Goal: Information Seeking & Learning: Understand process/instructions

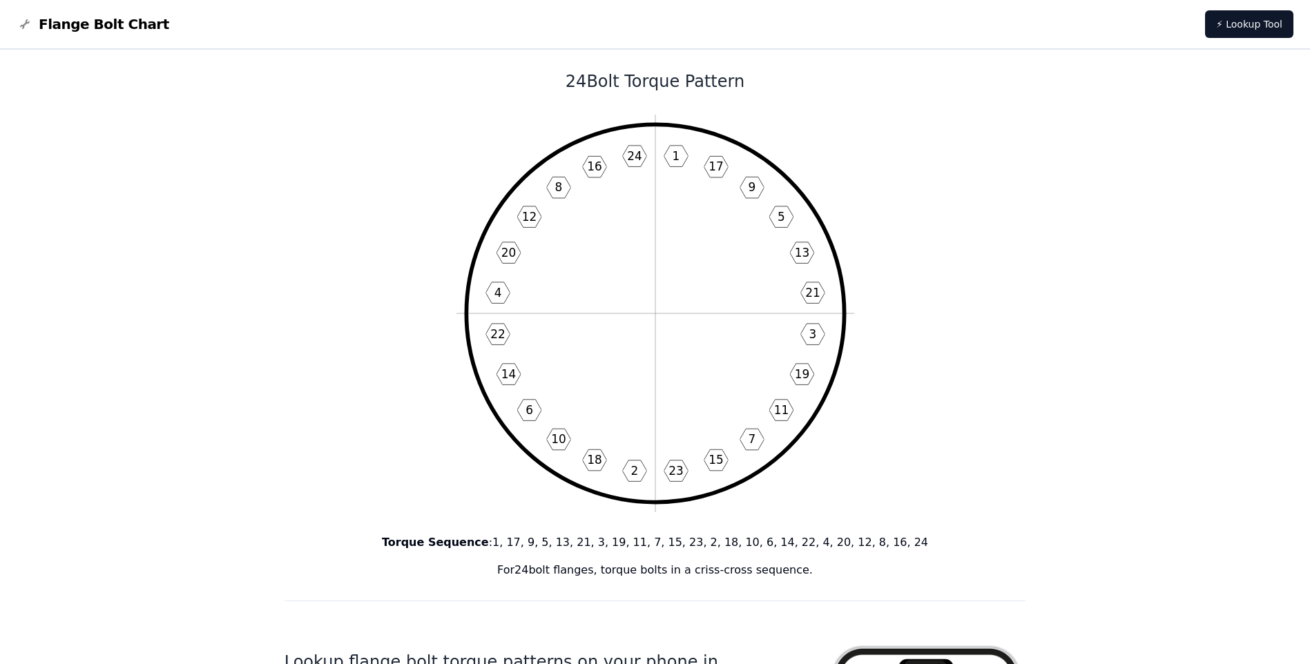
scroll to position [2, 0]
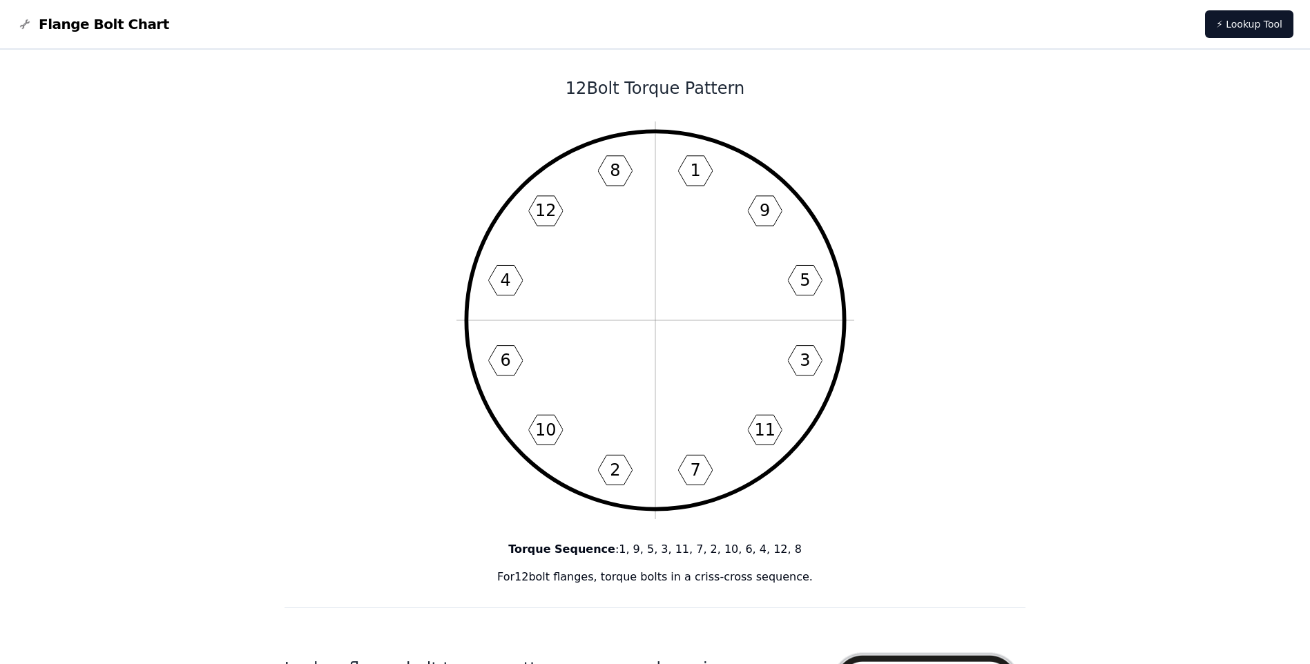
click at [639, 571] on p "For 12 bolt flanges, torque bolts in a criss-cross sequence." at bounding box center [655, 577] width 742 height 17
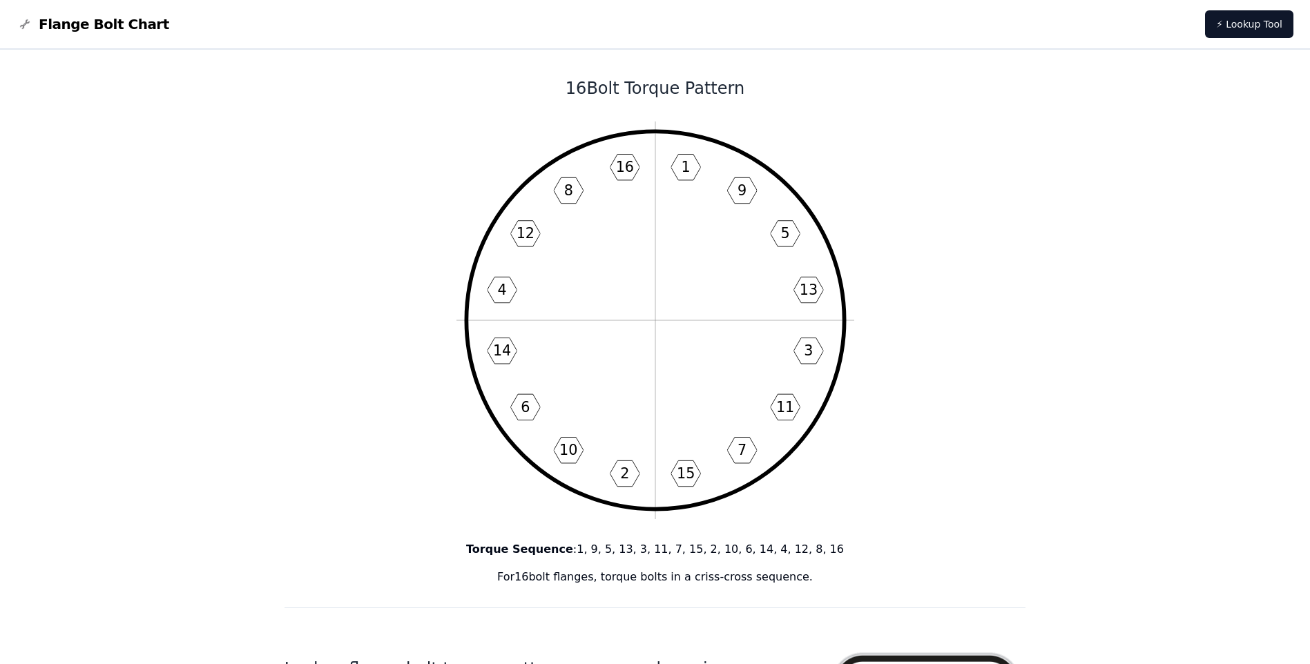
click at [646, 307] on icon "1 9 5 13 3 11 7 15 2 10 6 14 4 12 8 16" at bounding box center [655, 321] width 398 height 398
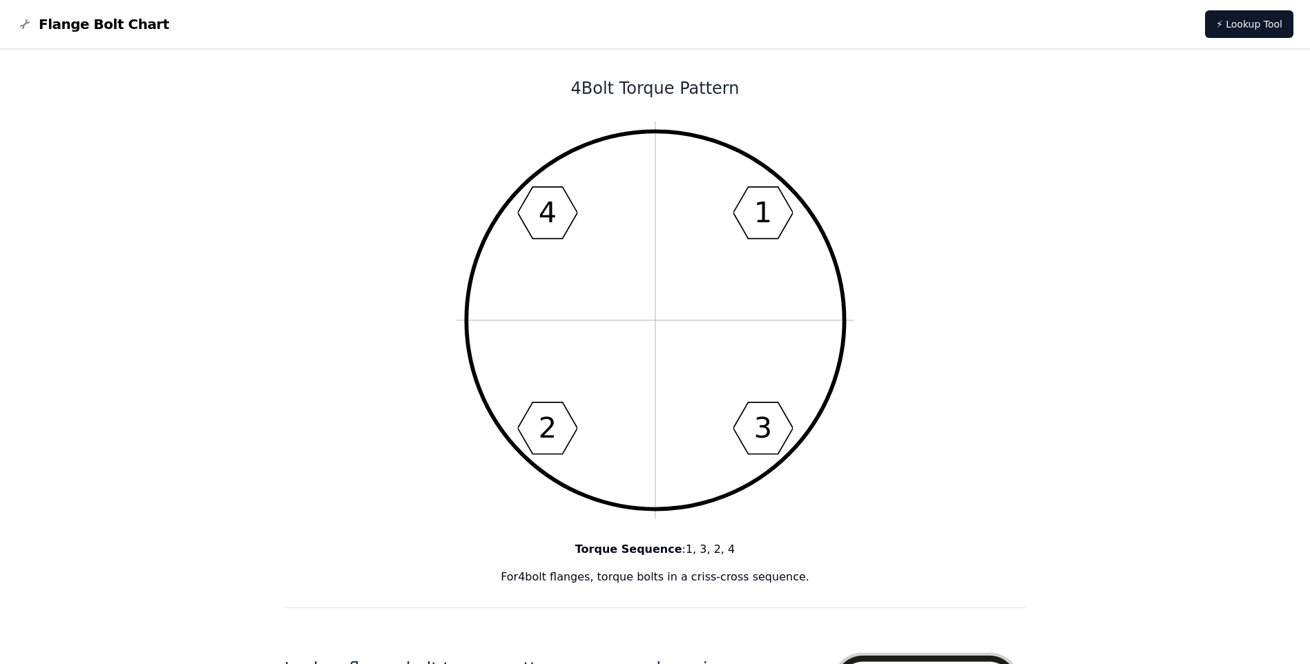
click at [599, 436] on icon "1 3 2 4" at bounding box center [655, 321] width 398 height 398
